Goal: Information Seeking & Learning: Learn about a topic

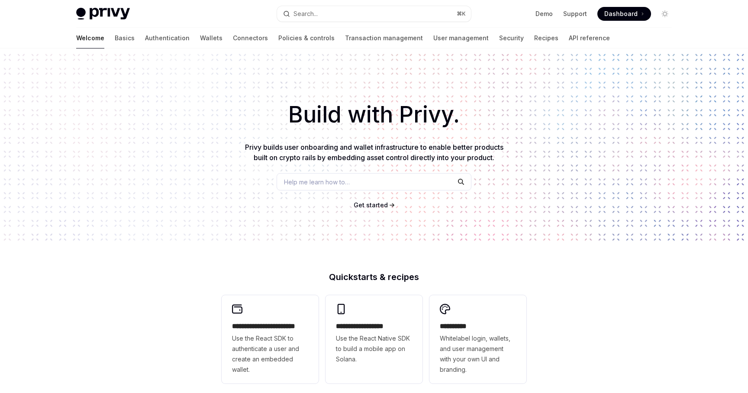
scroll to position [236, 0]
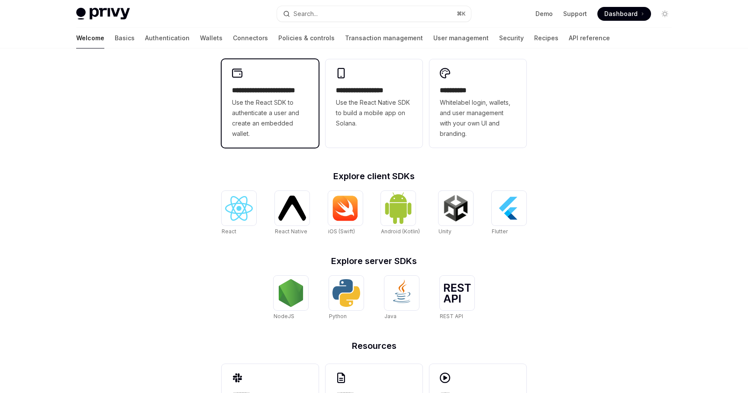
click at [274, 103] on span "Use the React SDK to authenticate a user and create an embedded wallet." at bounding box center [270, 118] width 76 height 42
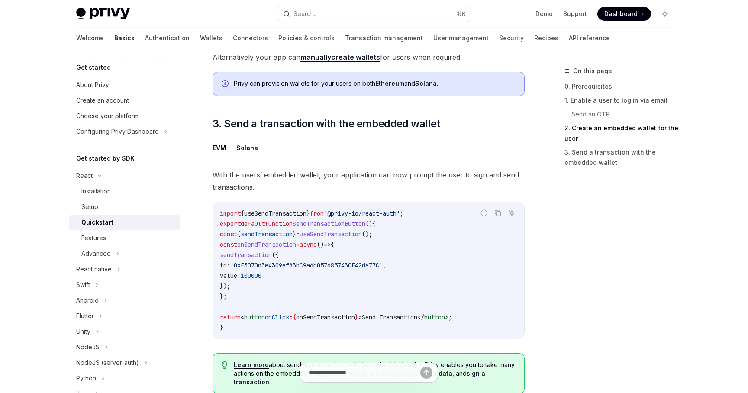
scroll to position [738, 0]
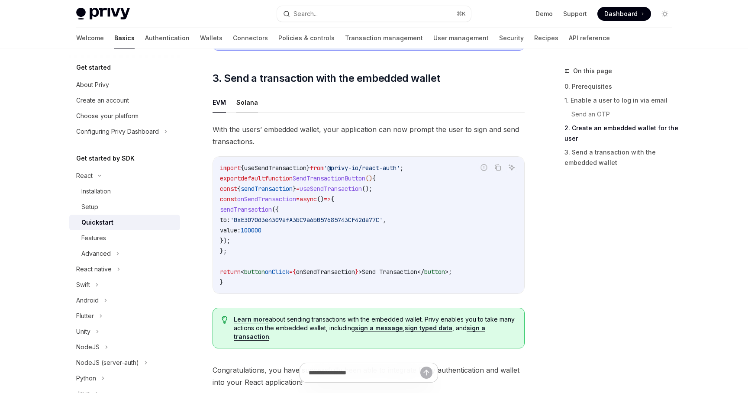
click at [247, 103] on button "Solana" at bounding box center [247, 102] width 22 height 20
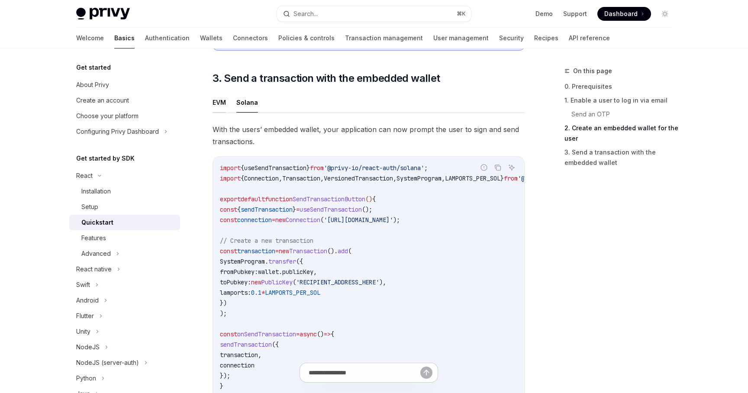
click at [220, 105] on button "EVM" at bounding box center [219, 102] width 13 height 20
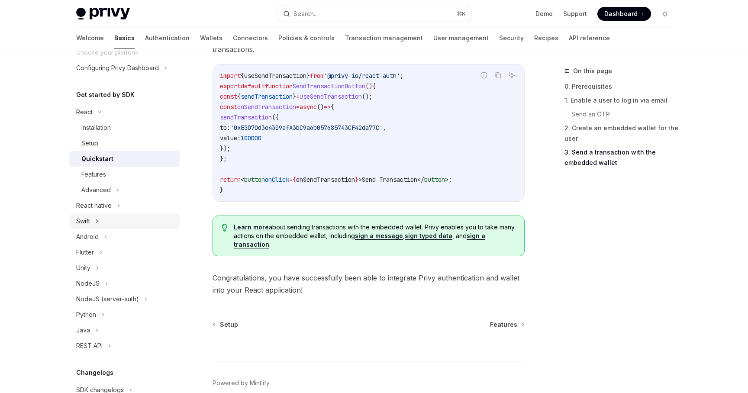
scroll to position [73, 0]
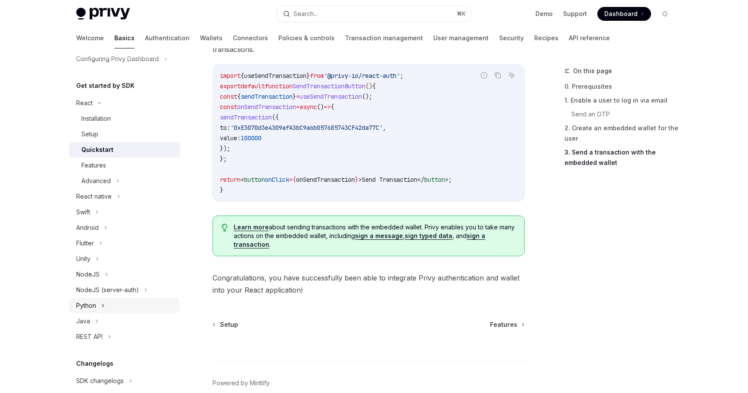
click at [126, 304] on div "Python" at bounding box center [124, 306] width 111 height 16
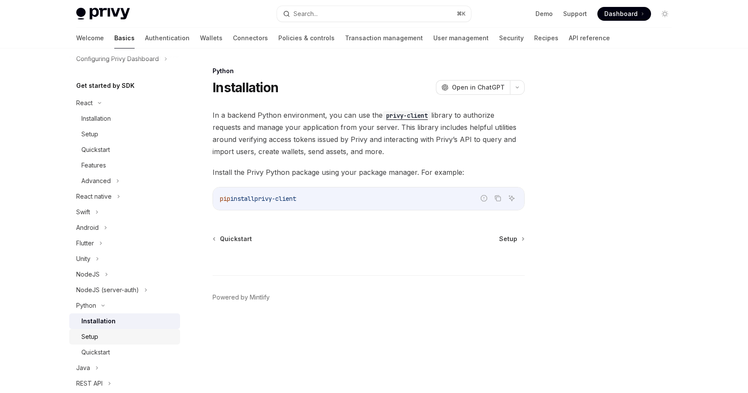
click at [137, 330] on link "Setup" at bounding box center [124, 337] width 111 height 16
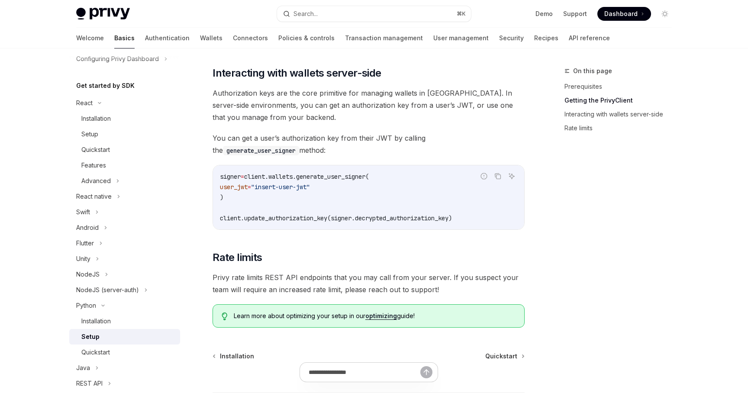
scroll to position [355, 0]
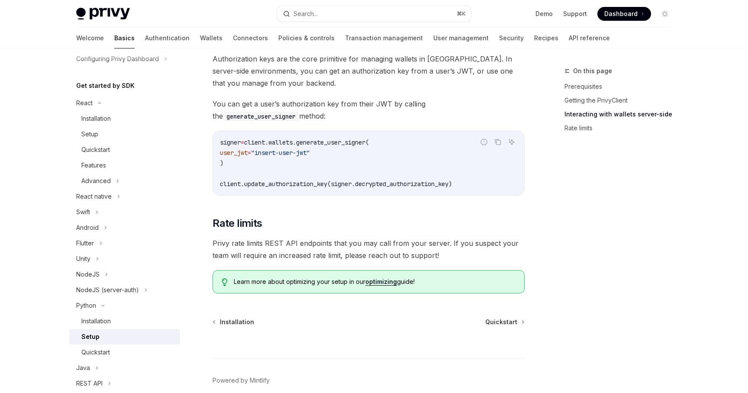
click at [297, 191] on div "signer = client.wallets.generate_user_signer( user_jwt = "insert-user-jwt" ) cl…" at bounding box center [368, 163] width 311 height 64
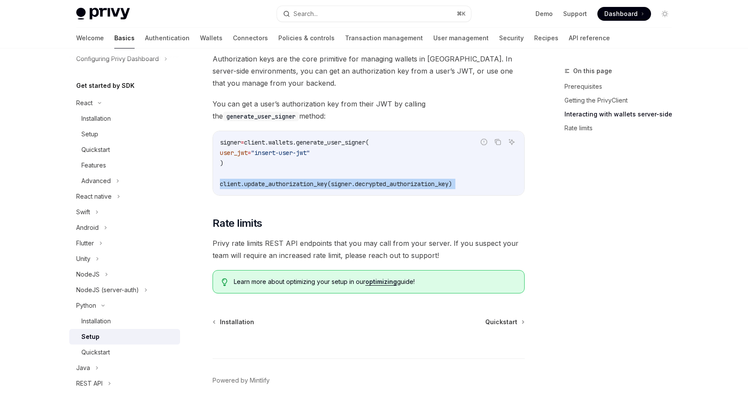
click at [288, 203] on div "​ Prerequisites Before you begin, make sure you have set up your Privy app and …" at bounding box center [369, 23] width 312 height 539
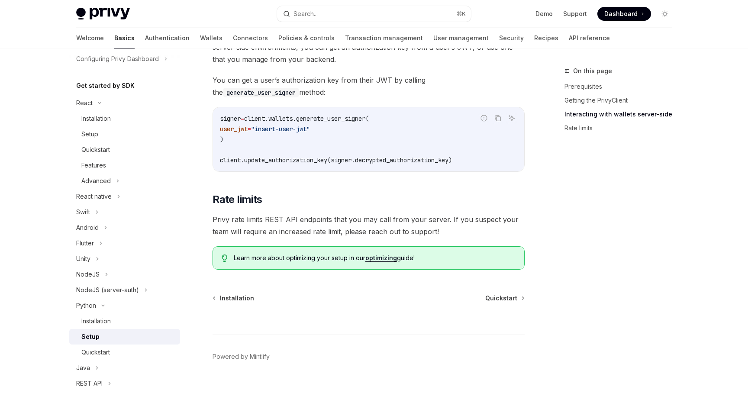
scroll to position [395, 0]
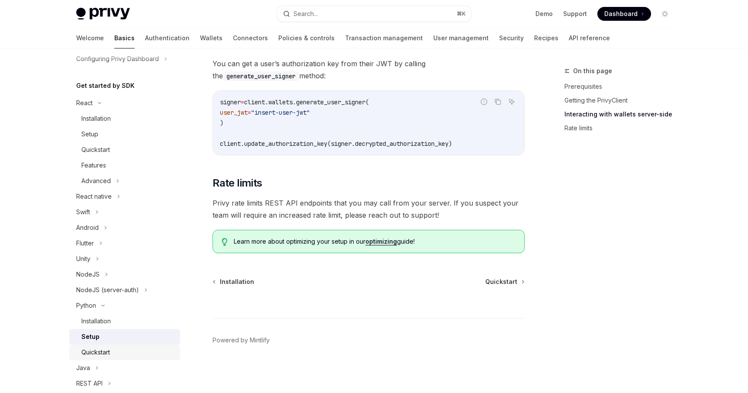
click at [141, 352] on div "Quickstart" at bounding box center [128, 352] width 94 height 10
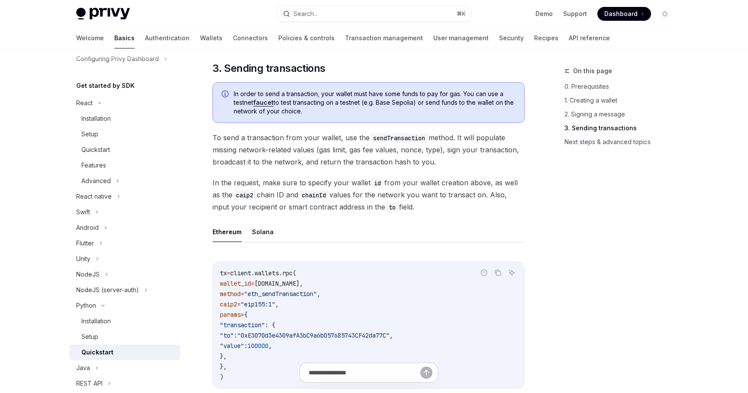
scroll to position [559, 0]
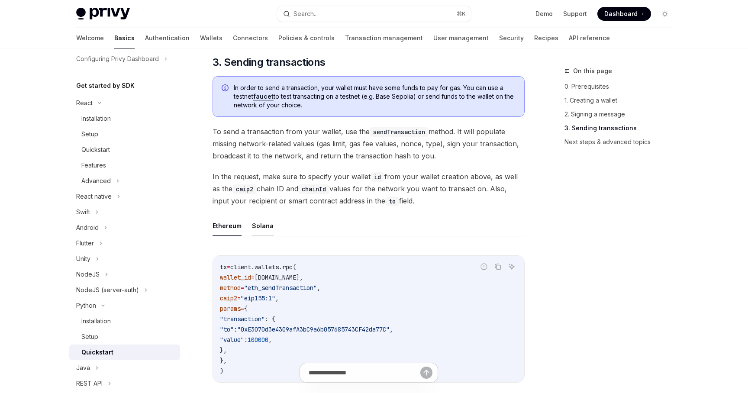
click at [253, 219] on button "Solana" at bounding box center [263, 226] width 22 height 20
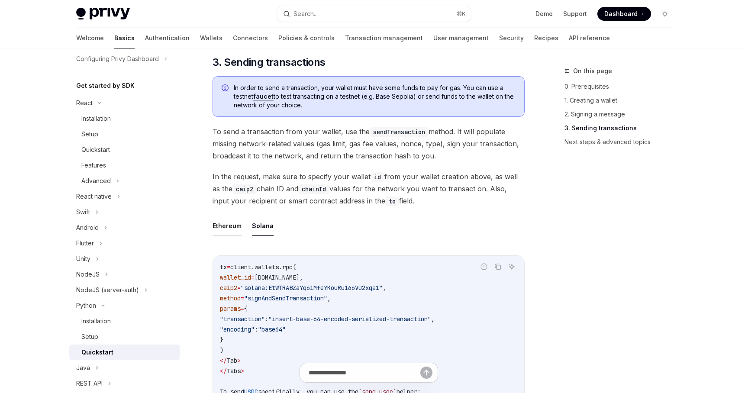
click at [225, 229] on button "Ethereum" at bounding box center [227, 226] width 29 height 20
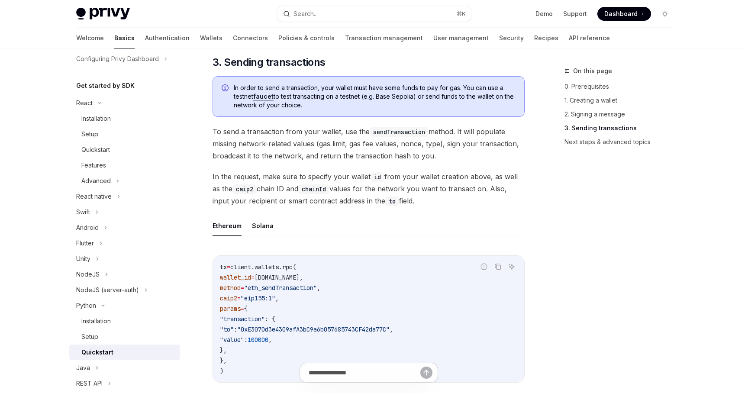
click at [247, 230] on ul "Ethereum Solana" at bounding box center [369, 226] width 312 height 21
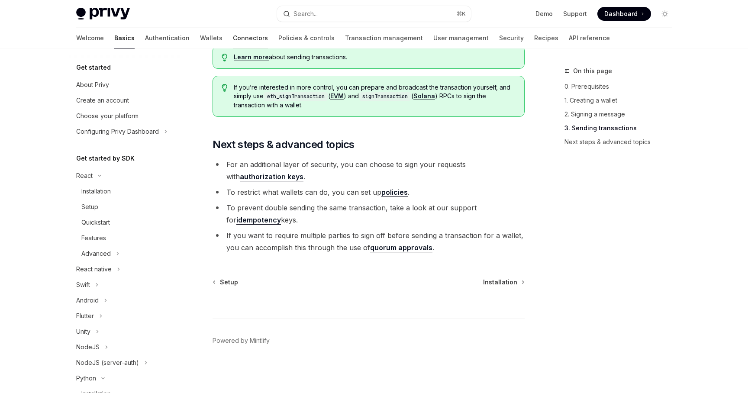
click at [233, 42] on link "Connectors" at bounding box center [250, 38] width 35 height 21
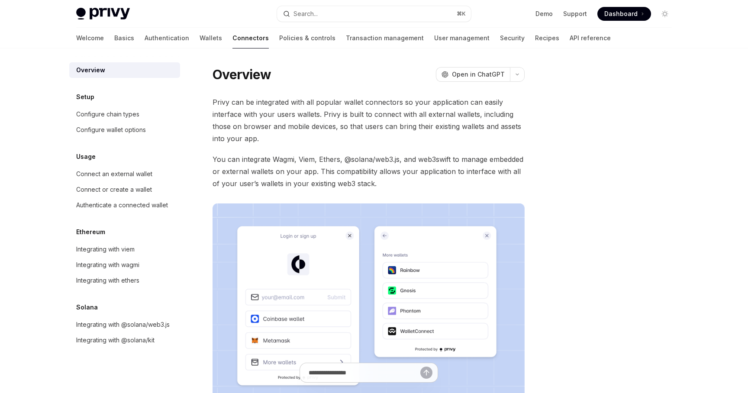
click at [245, 127] on span "Privy can be integrated with all popular wallet connectors so your application …" at bounding box center [369, 120] width 312 height 48
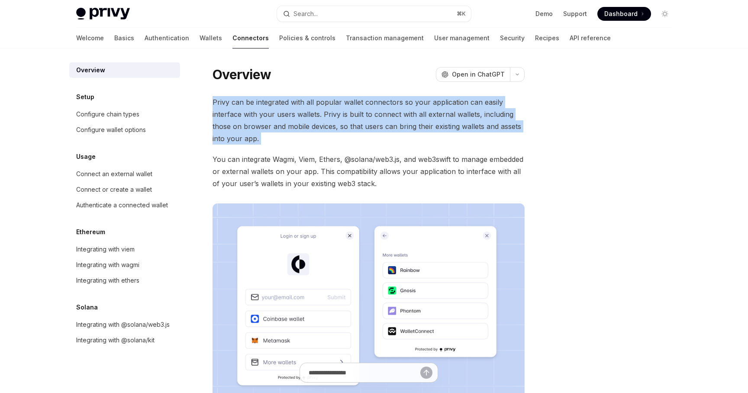
click at [300, 168] on span "You can integrate Wagmi, Viem, Ethers, @solana/web3.js, and web3swift to manage…" at bounding box center [369, 171] width 312 height 36
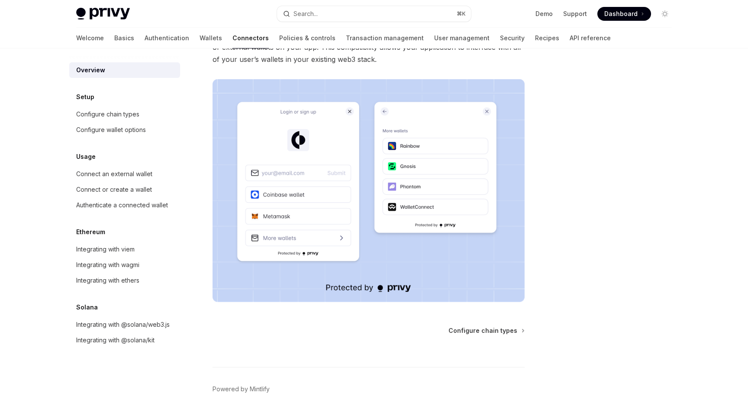
scroll to position [173, 0]
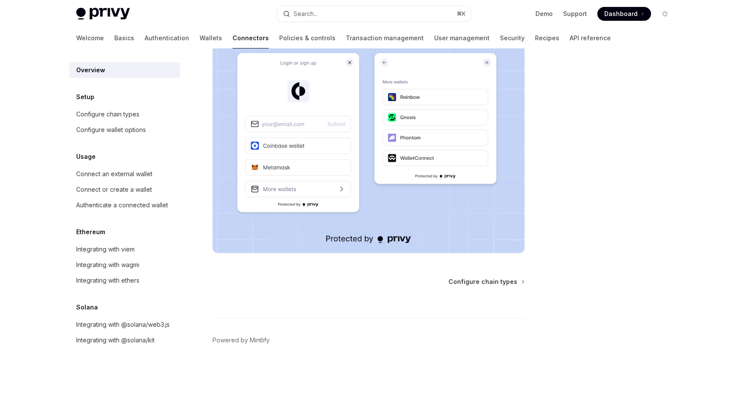
click at [507, 287] on div at bounding box center [369, 302] width 312 height 32
click at [496, 280] on span "Configure chain types" at bounding box center [483, 282] width 69 height 9
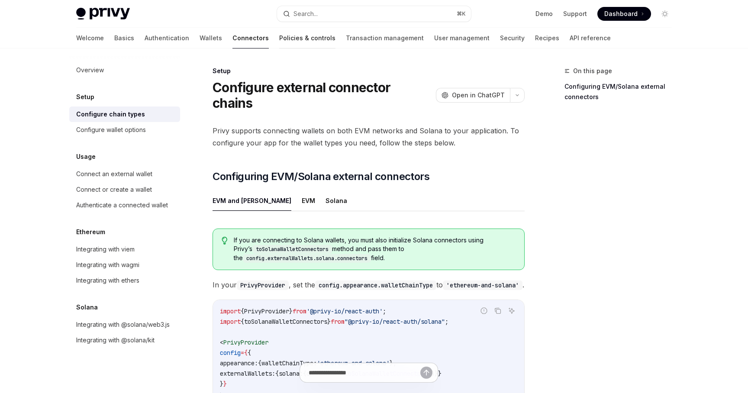
click at [279, 36] on link "Policies & controls" at bounding box center [307, 38] width 56 height 21
type textarea "*"
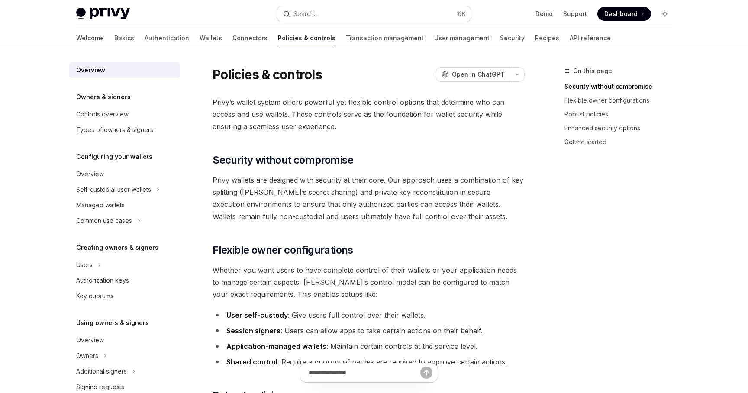
click at [344, 15] on button "Search... ⌘ K" at bounding box center [374, 14] width 194 height 16
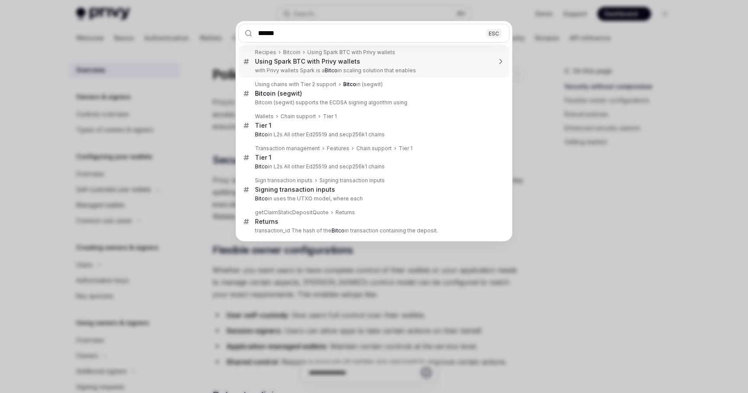
type input "*******"
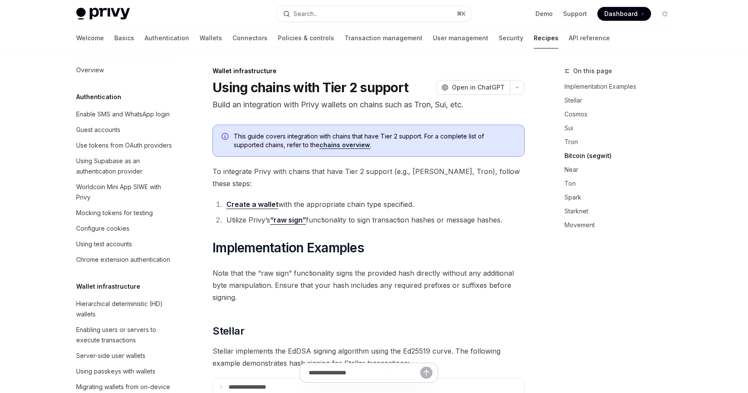
scroll to position [192, 0]
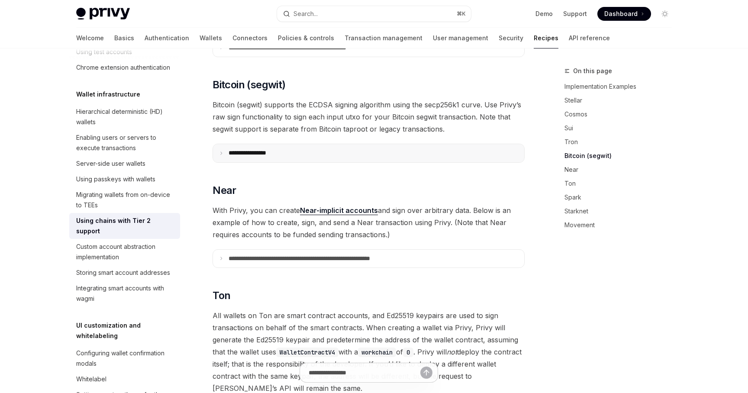
click at [307, 144] on summary "**********" at bounding box center [368, 153] width 311 height 18
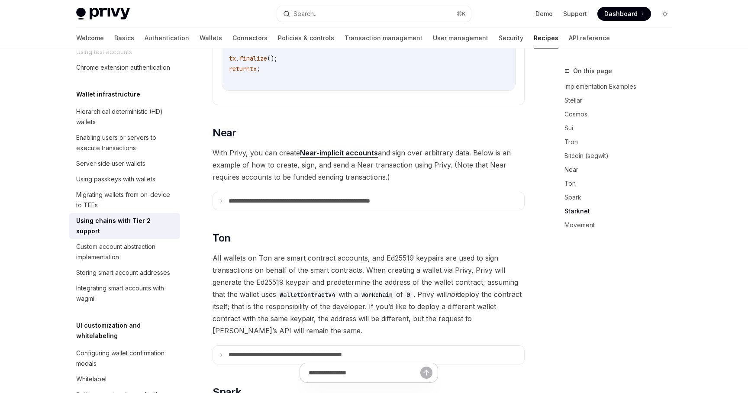
scroll to position [1576, 0]
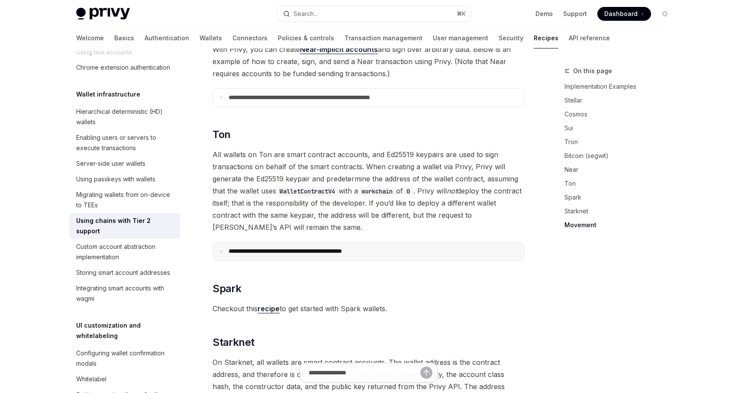
click at [319, 248] on p "**********" at bounding box center [306, 252] width 155 height 8
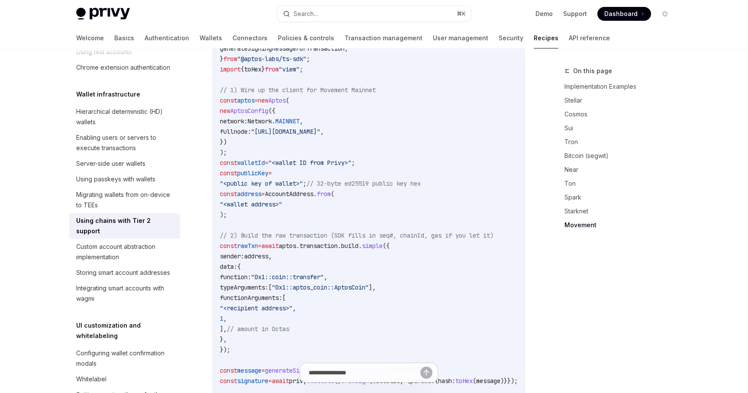
scroll to position [2972, 0]
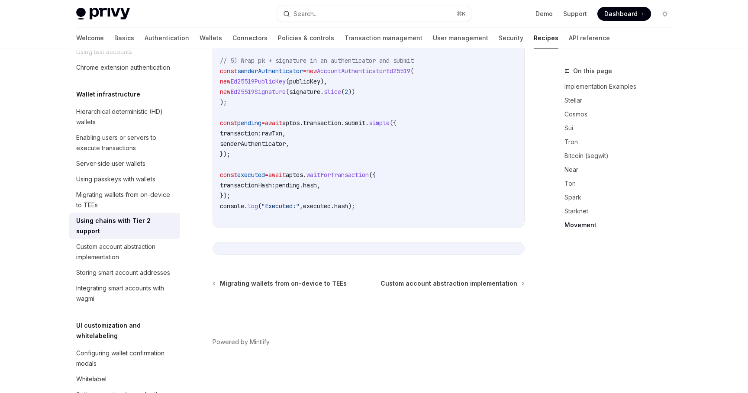
click at [119, 12] on img at bounding box center [103, 14] width 54 height 12
type textarea "*"
